Goal: Obtain resource: Download file/media

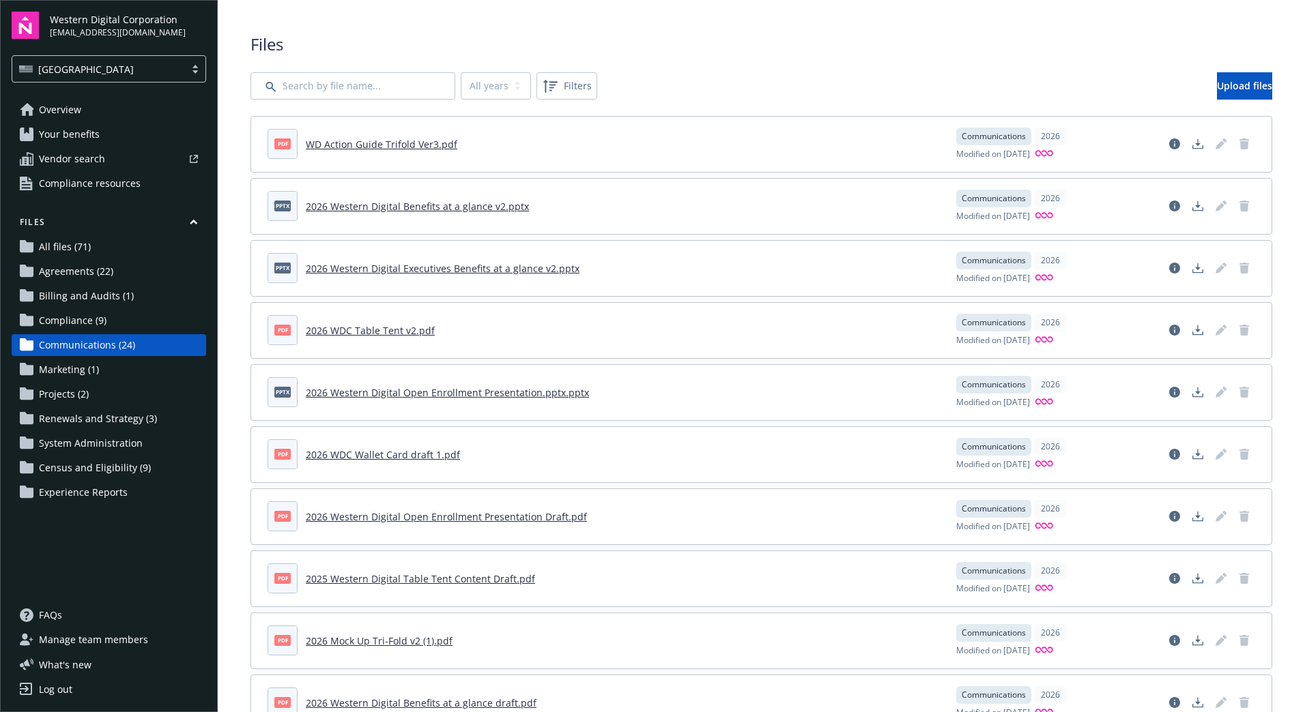
click at [576, 648] on header "pdf 2026 Mock Up Tri-Fold v2 (1).pdf" at bounding box center [603, 641] width 672 height 30
